Goal: Entertainment & Leisure: Browse casually

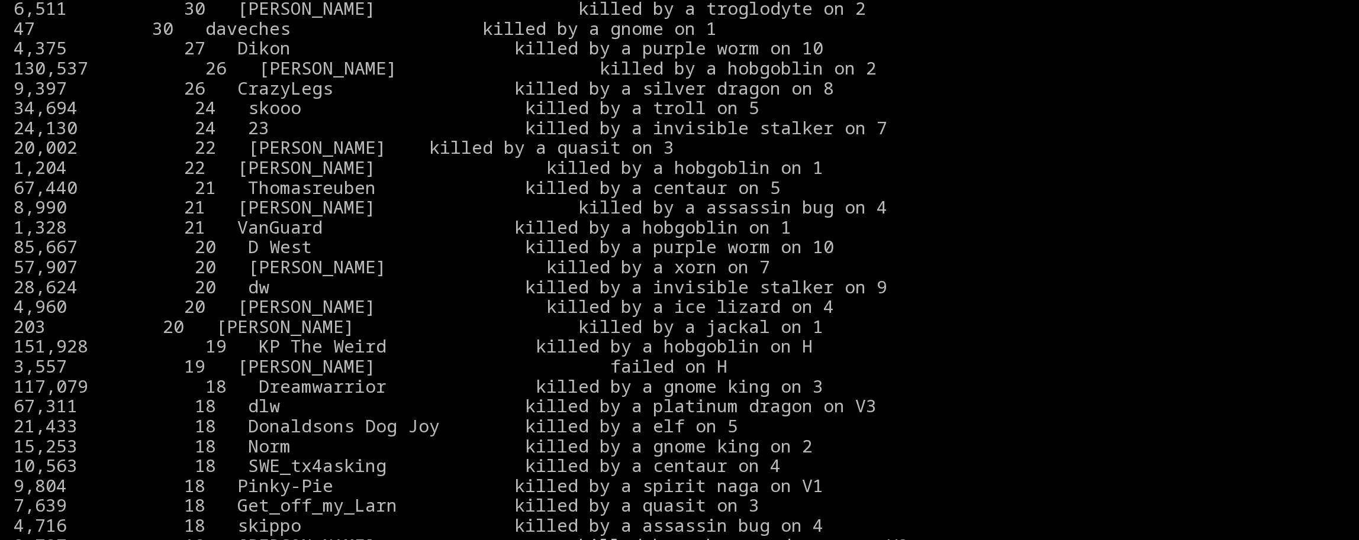
scroll to position [2608, 0]
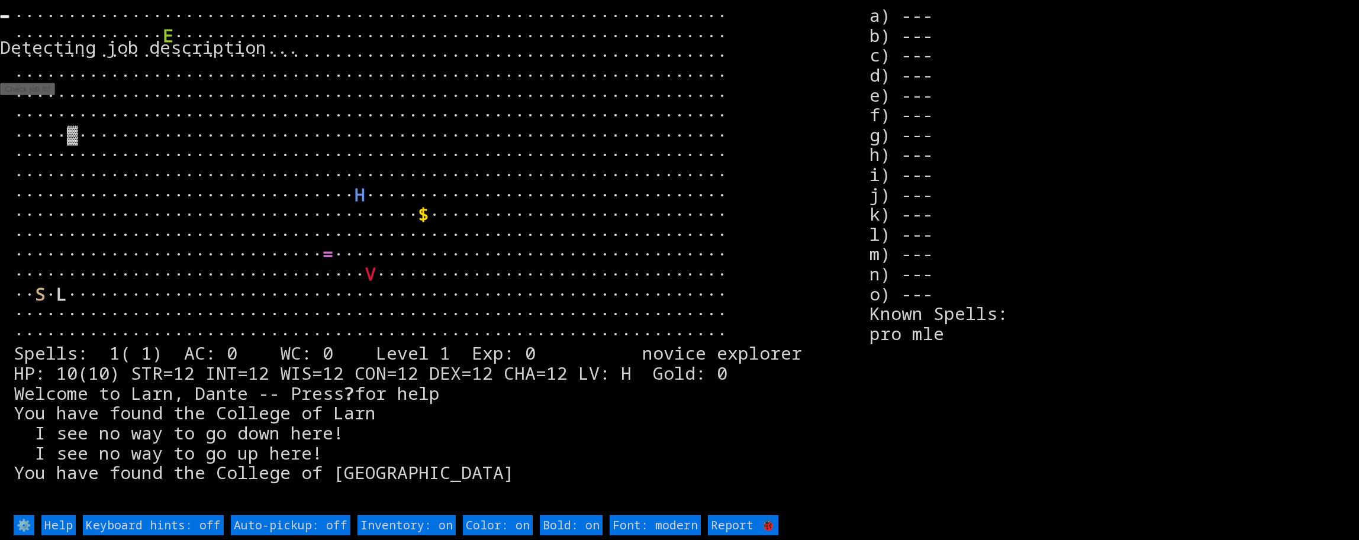
click at [376, 526] on on "Inventory: on" at bounding box center [406, 525] width 98 height 20
type on "Inventory: off"
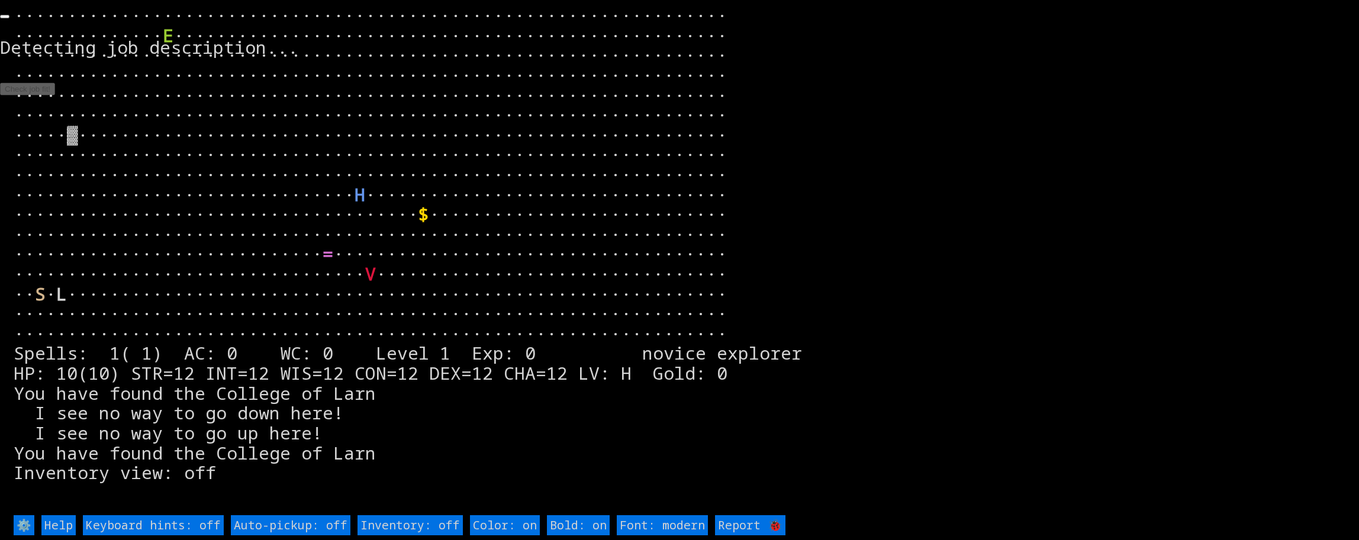
click at [376, 526] on on "Inventory: off" at bounding box center [409, 525] width 105 height 20
type on "Inventory: on"
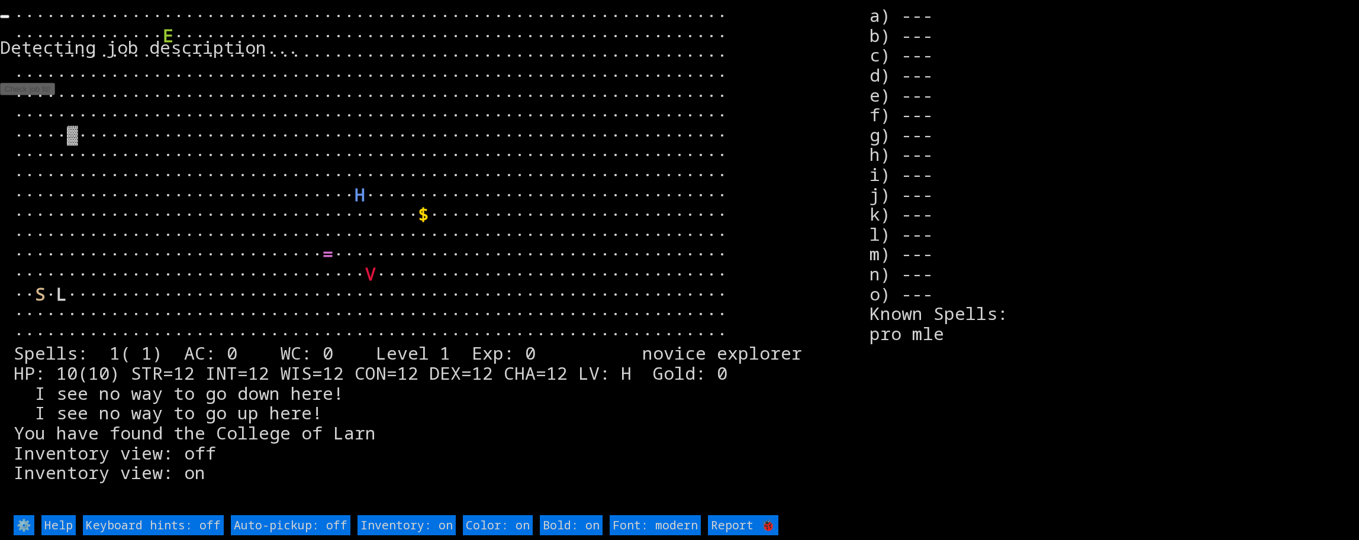
click at [150, 520] on off "Keyboard hints: off" at bounding box center [153, 525] width 141 height 20
type off "Keyboard hints: on"
